Goal: Information Seeking & Learning: Learn about a topic

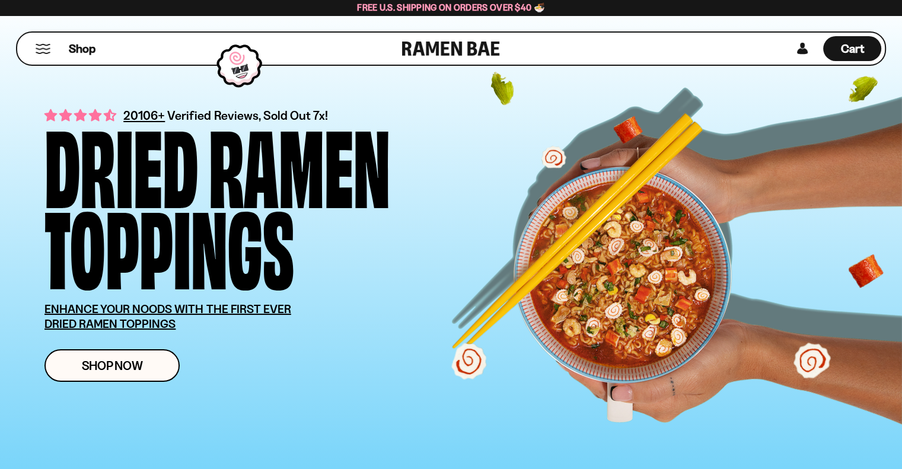
click at [143, 122] on div "Dried" at bounding box center [121, 162] width 154 height 81
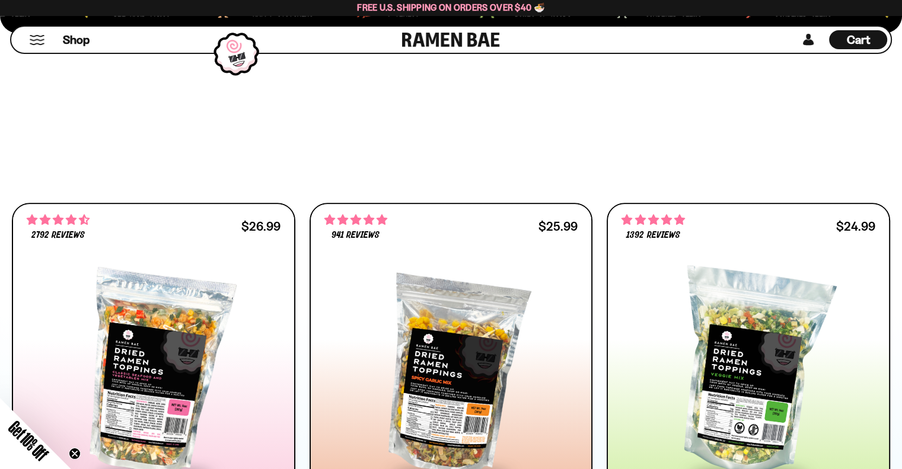
scroll to position [719, 0]
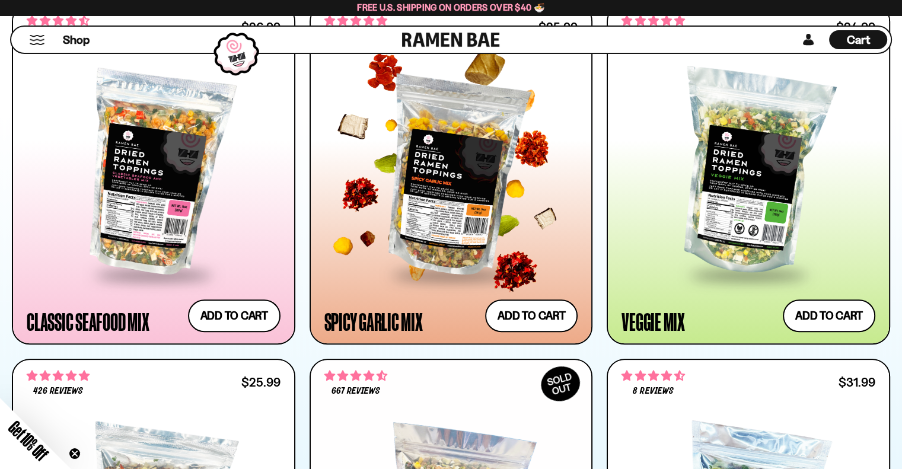
click at [459, 221] on div at bounding box center [451, 173] width 254 height 199
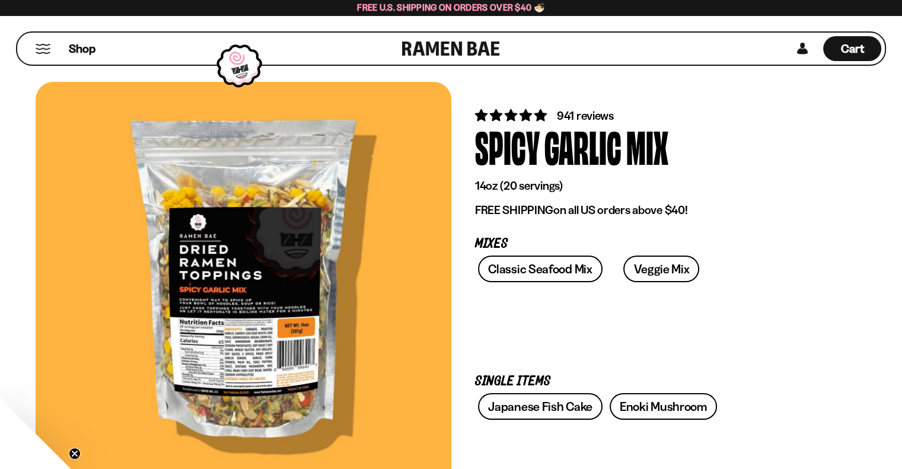
click at [573, 113] on span "941 reviews" at bounding box center [585, 116] width 57 height 14
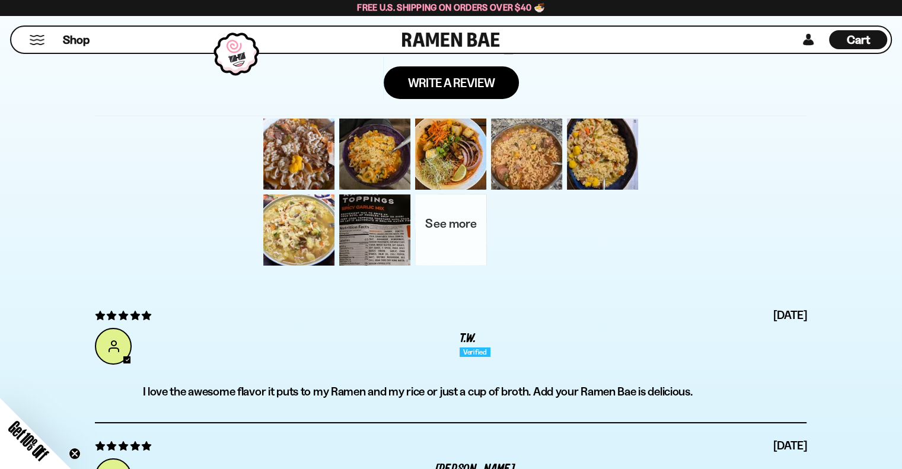
scroll to position [3890, 0]
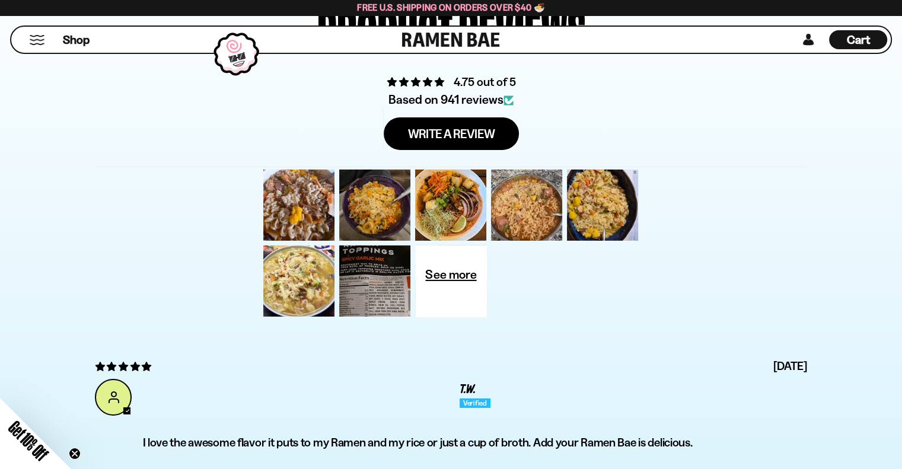
click at [492, 95] on div "Based on 941 reviews" at bounding box center [450, 99] width 129 height 17
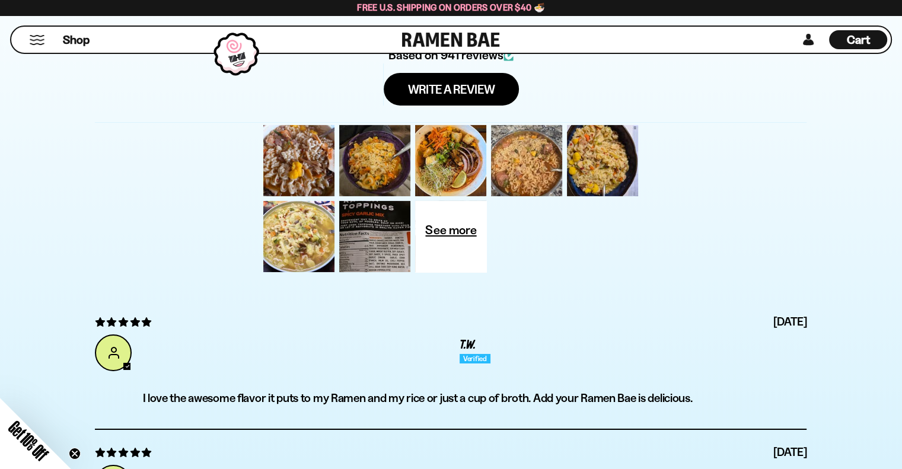
scroll to position [3936, 0]
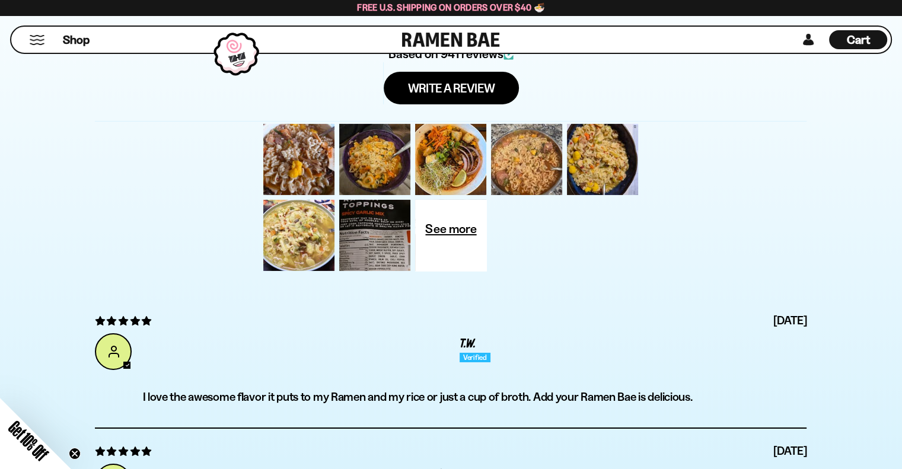
drag, startPoint x: 481, startPoint y: 214, endPoint x: 707, endPoint y: 187, distance: 226.9
click at [707, 187] on div "Customer photos & videos" at bounding box center [450, 197] width 711 height 152
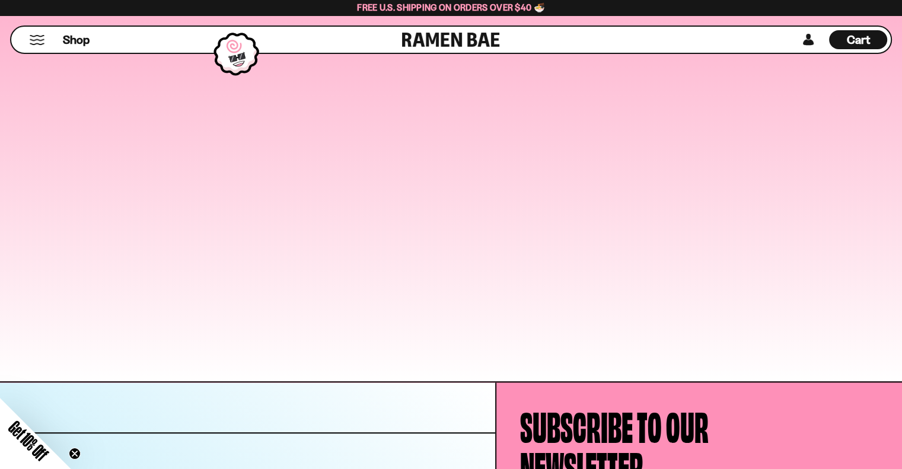
scroll to position [5420, 0]
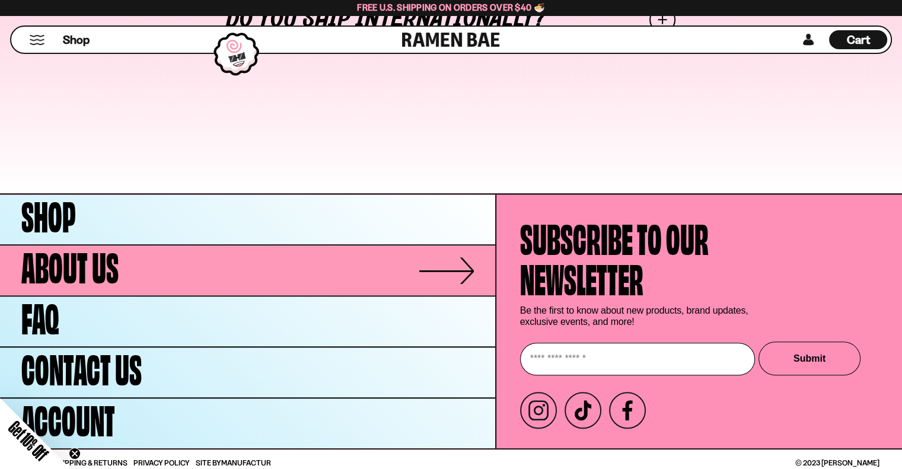
click at [82, 266] on span "About Us" at bounding box center [69, 264] width 97 height 40
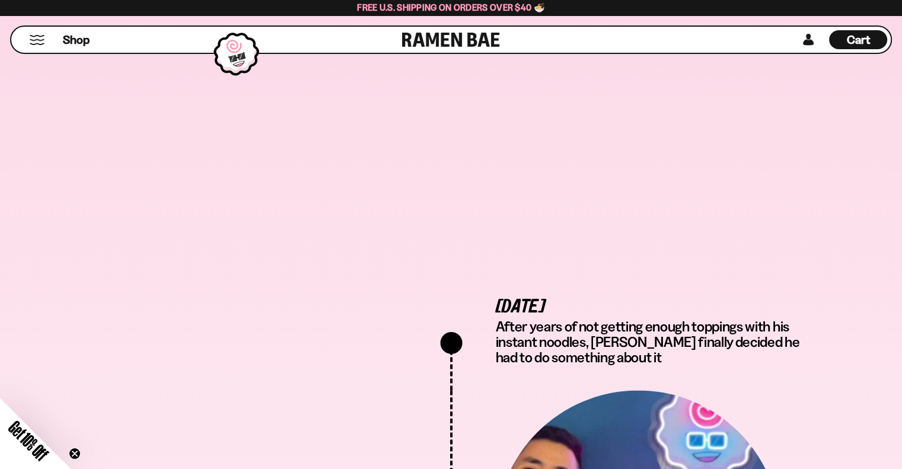
scroll to position [2051, 0]
